Goal: Find specific page/section: Find specific page/section

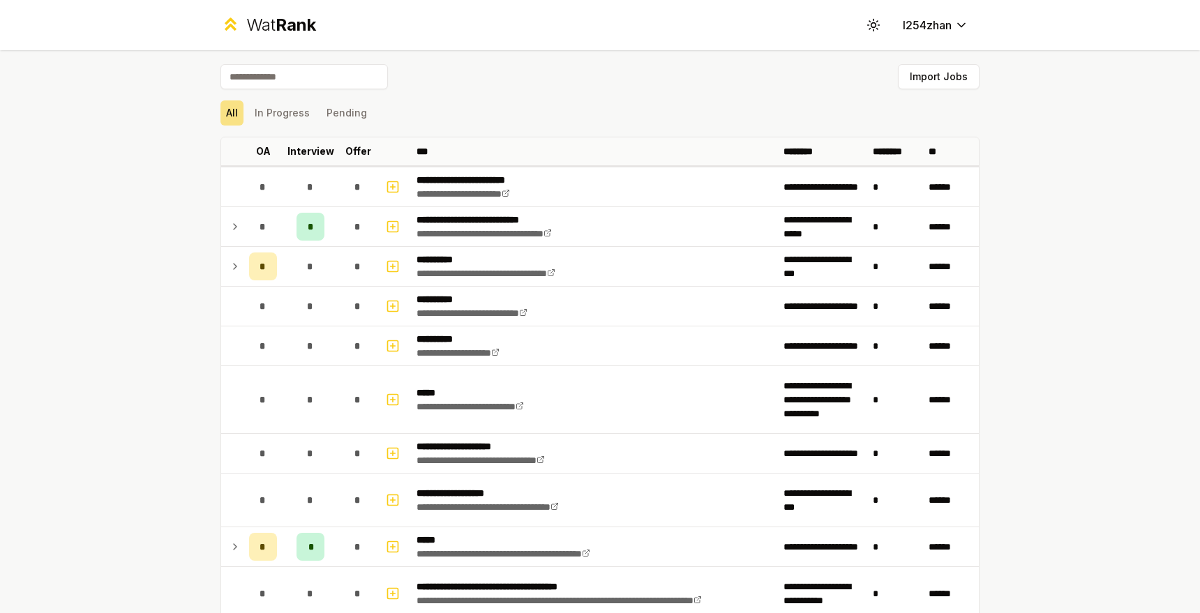
scroll to position [1571, 0]
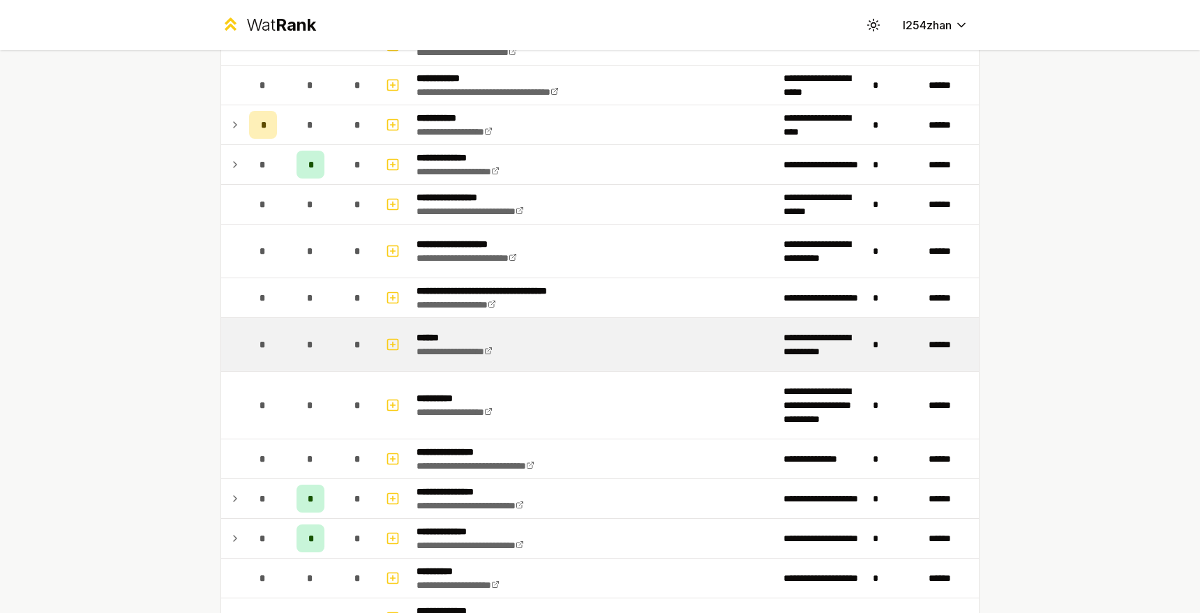
scroll to position [1069, 0]
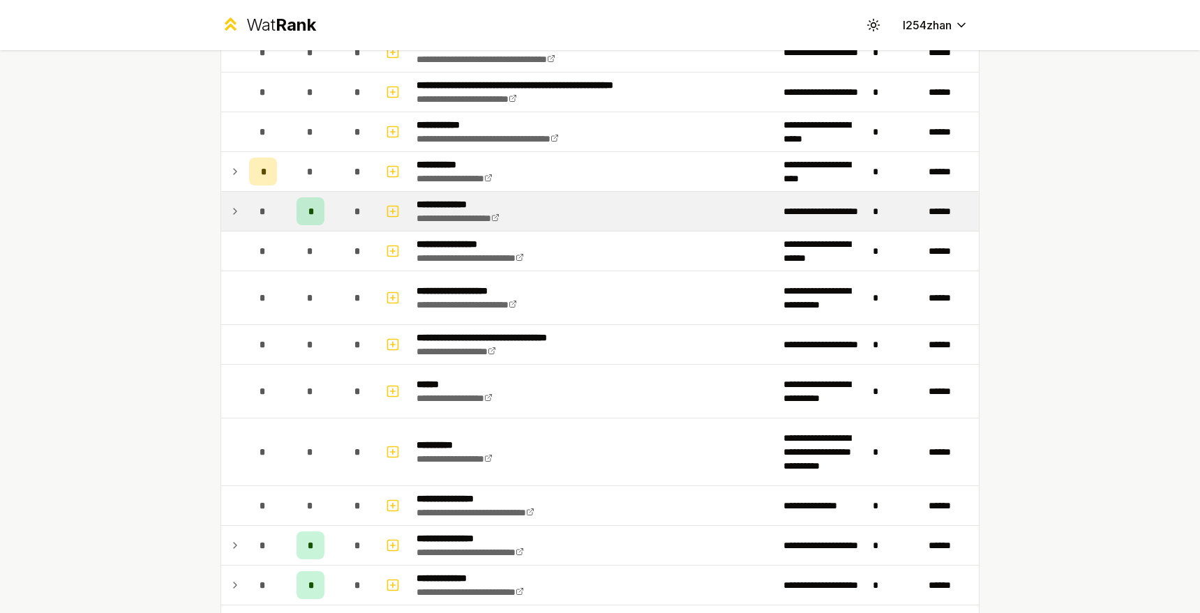
click at [229, 214] on icon at bounding box center [234, 211] width 11 height 17
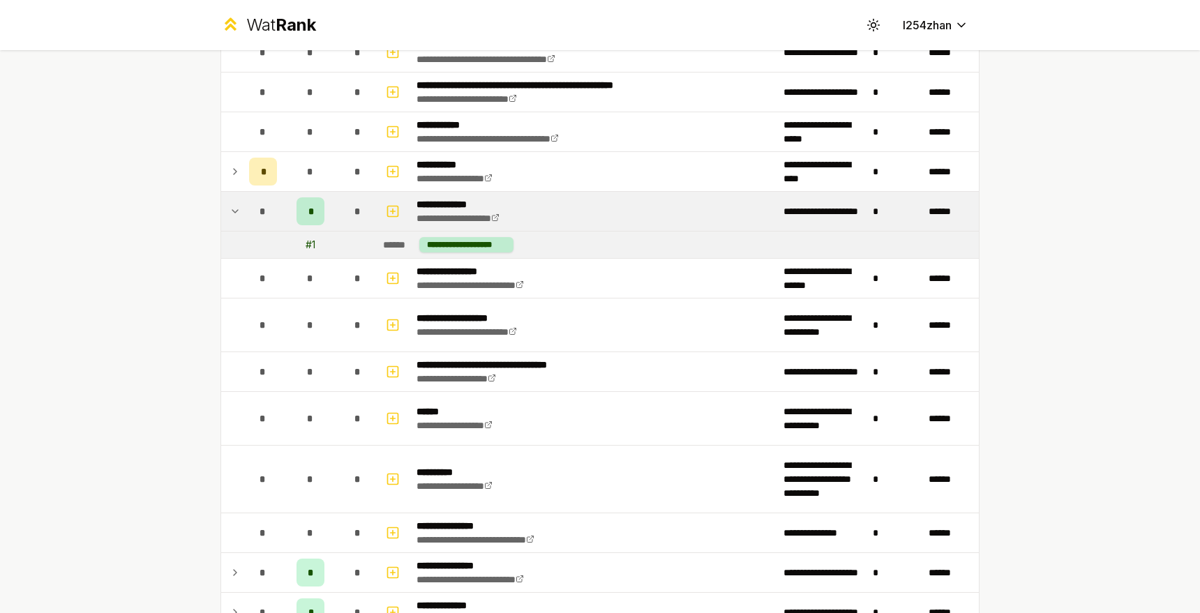
click at [229, 213] on icon at bounding box center [234, 211] width 11 height 17
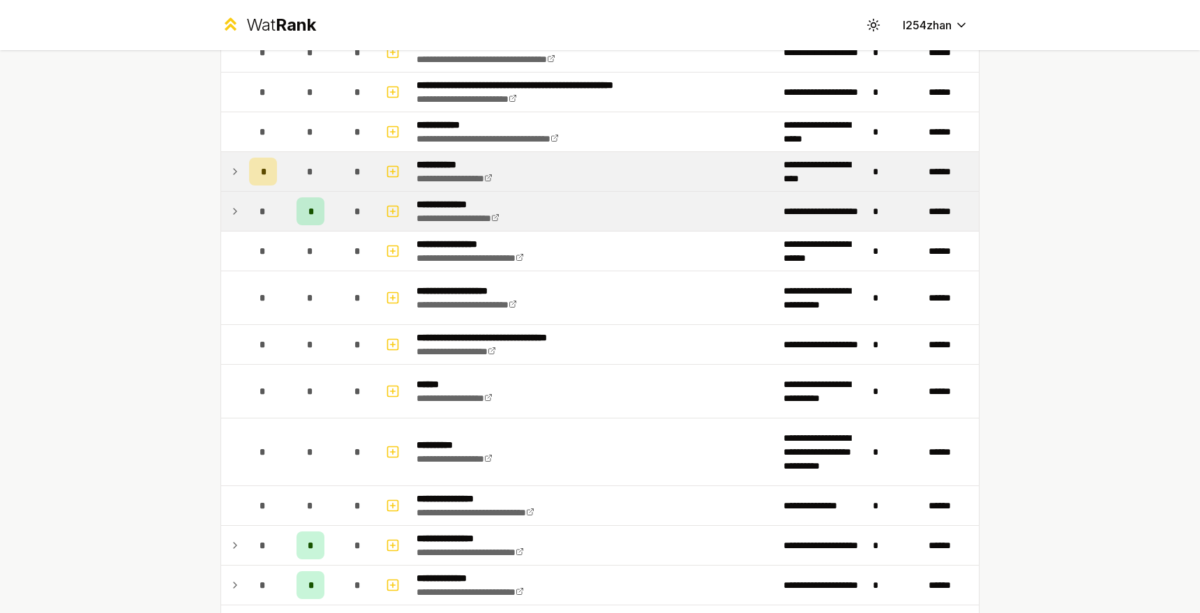
click at [229, 167] on icon at bounding box center [234, 171] width 11 height 17
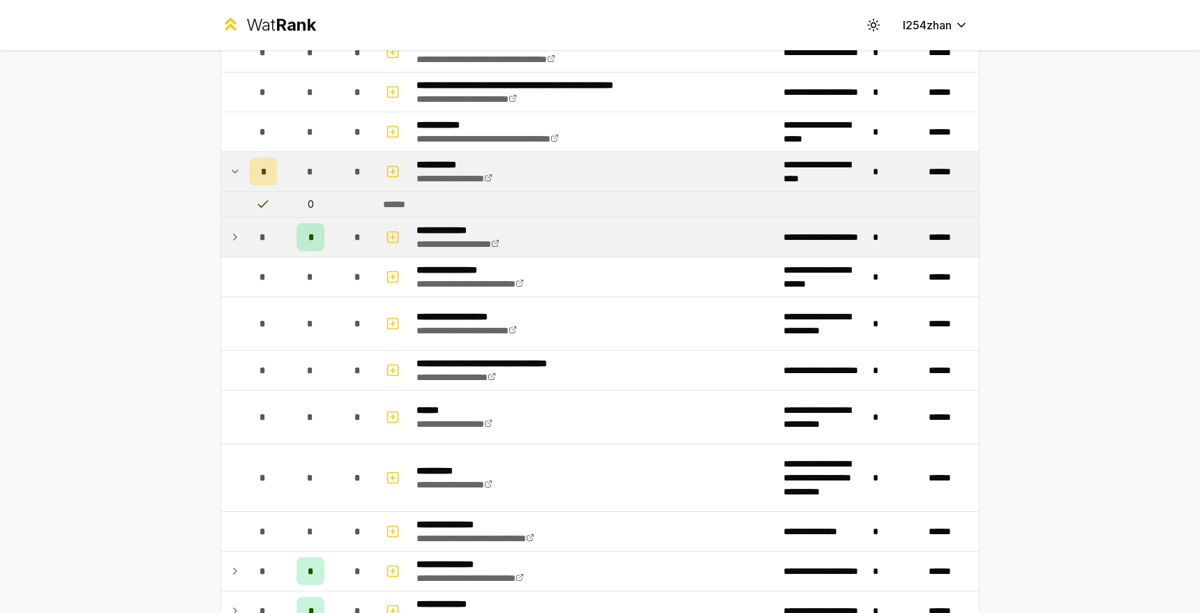
click at [229, 167] on icon at bounding box center [234, 171] width 11 height 17
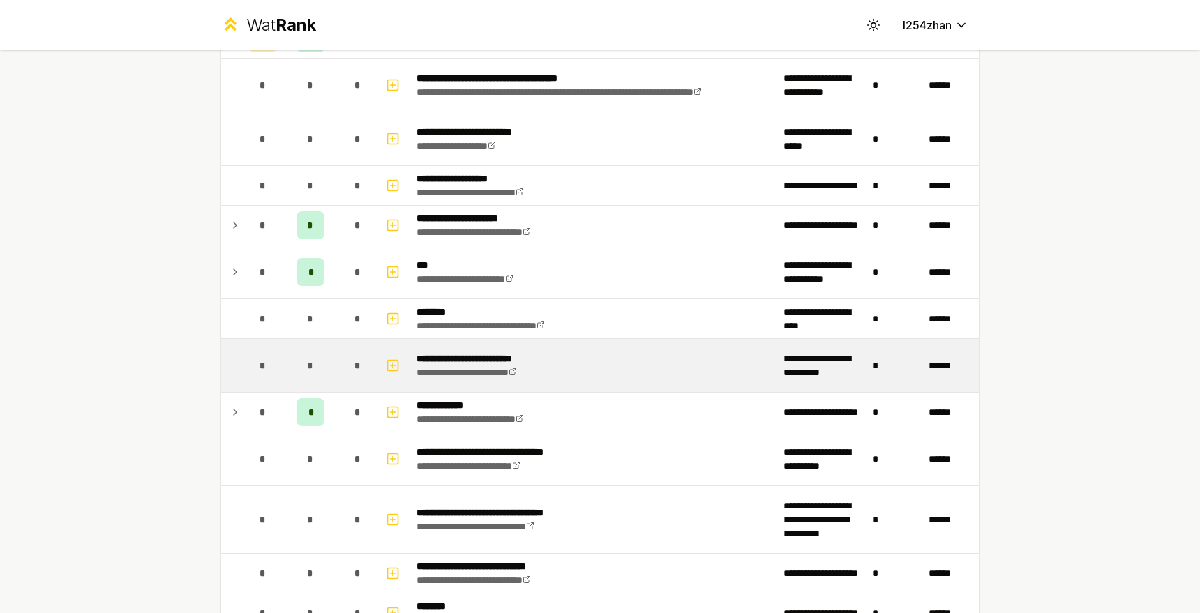
scroll to position [400, 0]
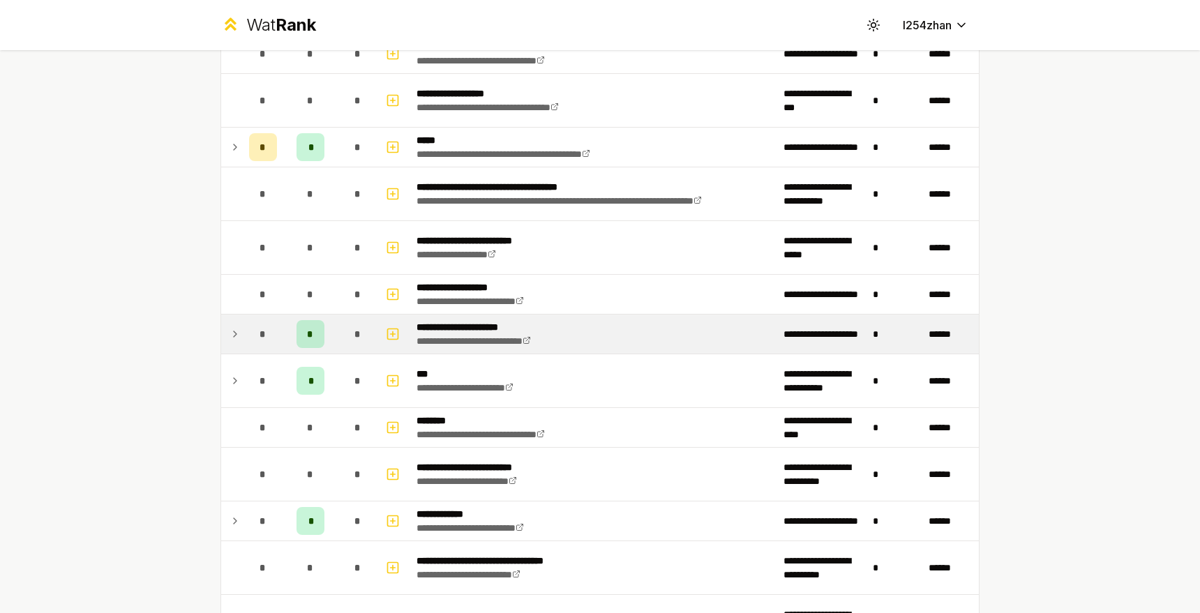
click at [321, 335] on td "*" at bounding box center [310, 334] width 56 height 39
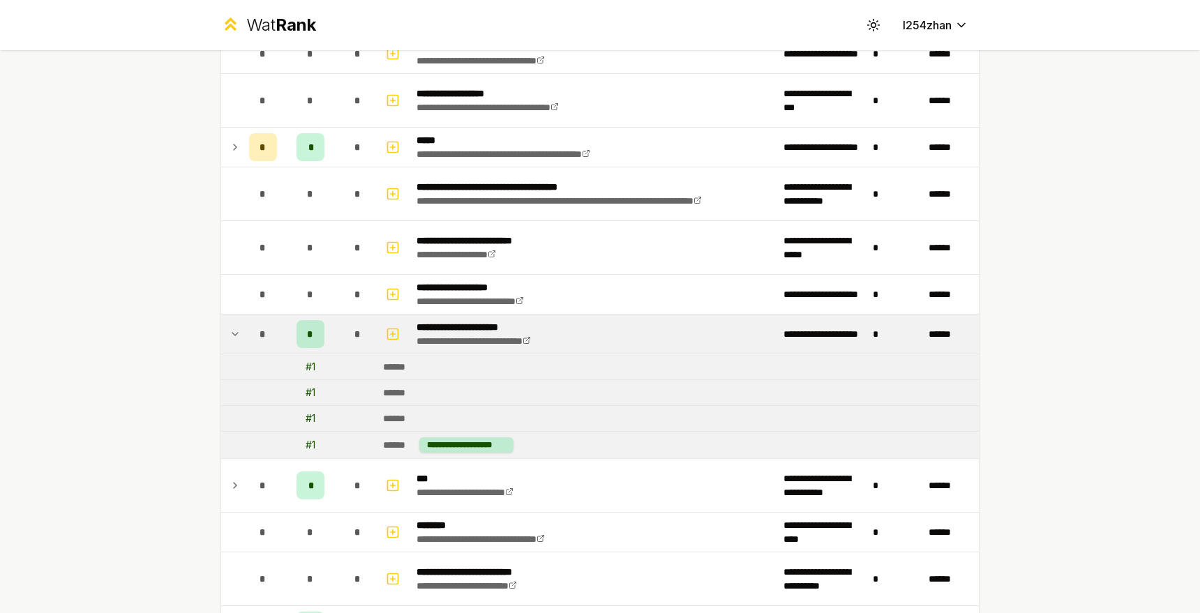
click at [321, 335] on td "*" at bounding box center [310, 334] width 56 height 39
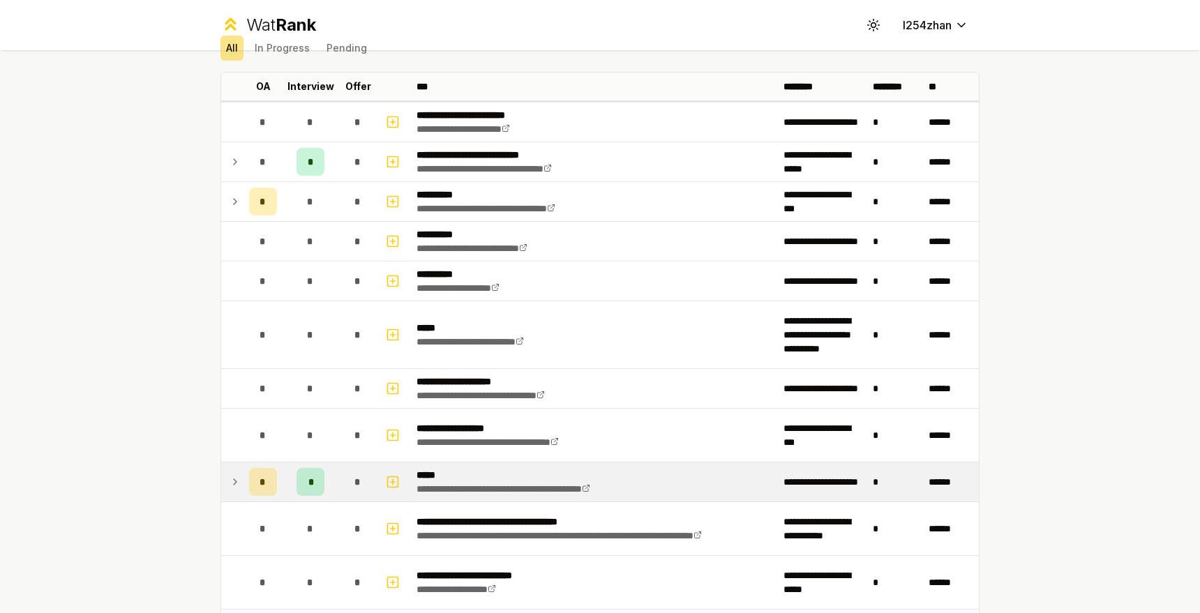
scroll to position [65, 0]
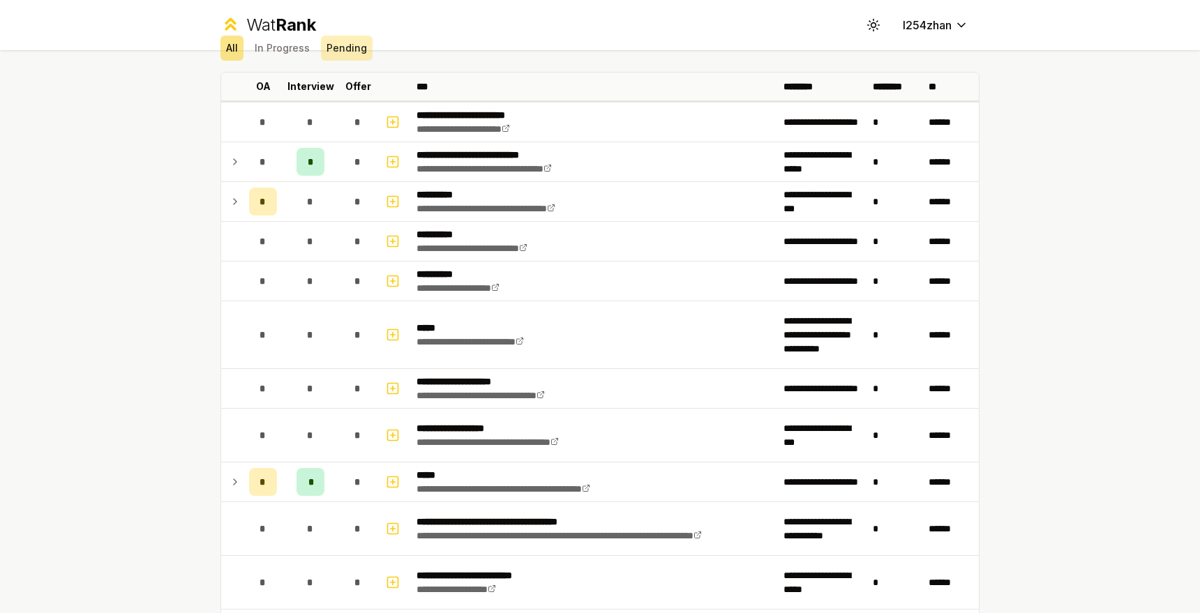
click at [341, 50] on button "Pending" at bounding box center [347, 48] width 52 height 25
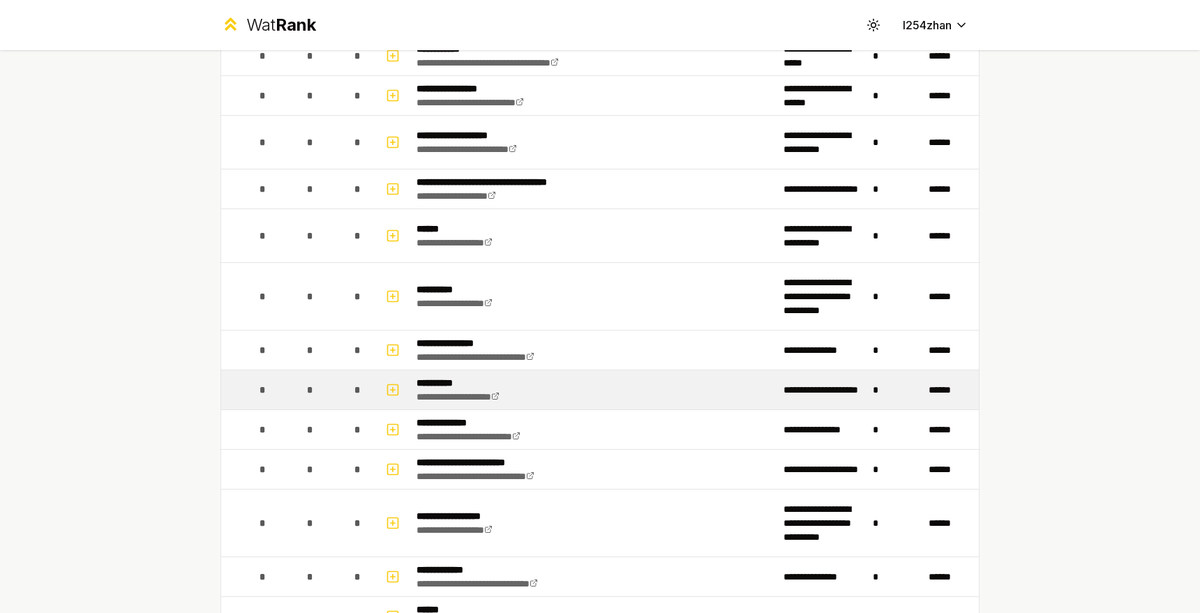
scroll to position [0, 0]
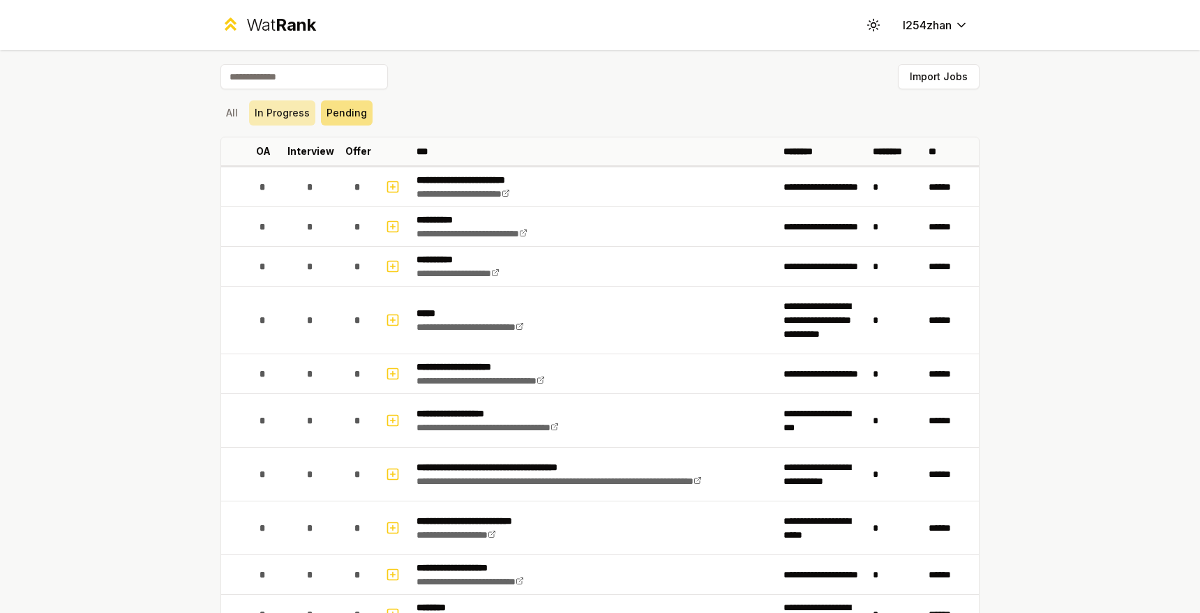
click at [257, 105] on button "In Progress" at bounding box center [282, 112] width 66 height 25
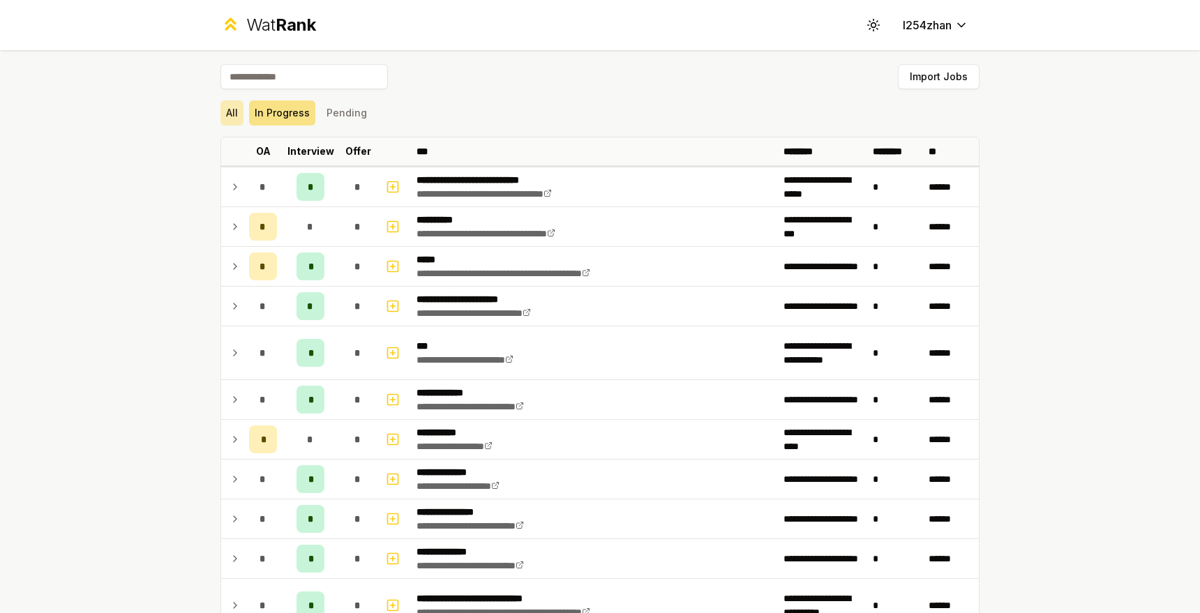
click at [231, 115] on button "All" at bounding box center [231, 112] width 23 height 25
